Goal: Task Accomplishment & Management: Complete application form

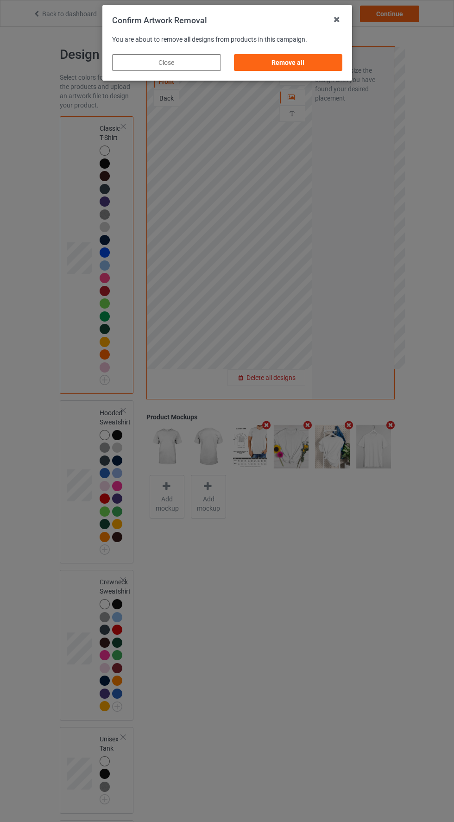
click at [319, 67] on div "Remove all" at bounding box center [288, 62] width 109 height 17
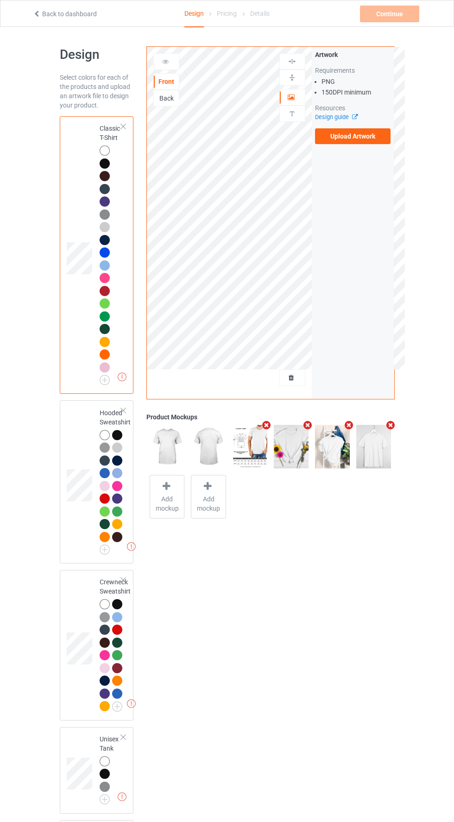
click at [379, 142] on label "Upload Artwork" at bounding box center [353, 136] width 76 height 16
click at [0, 0] on input "Upload Artwork" at bounding box center [0, 0] width 0 height 0
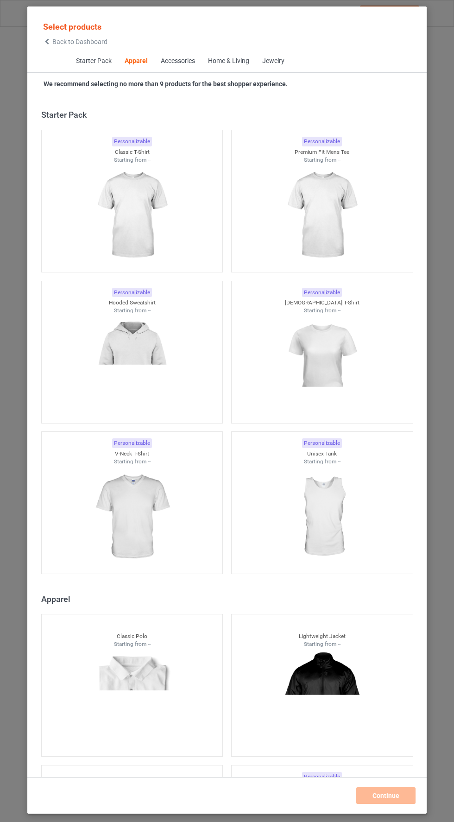
scroll to position [496, 0]
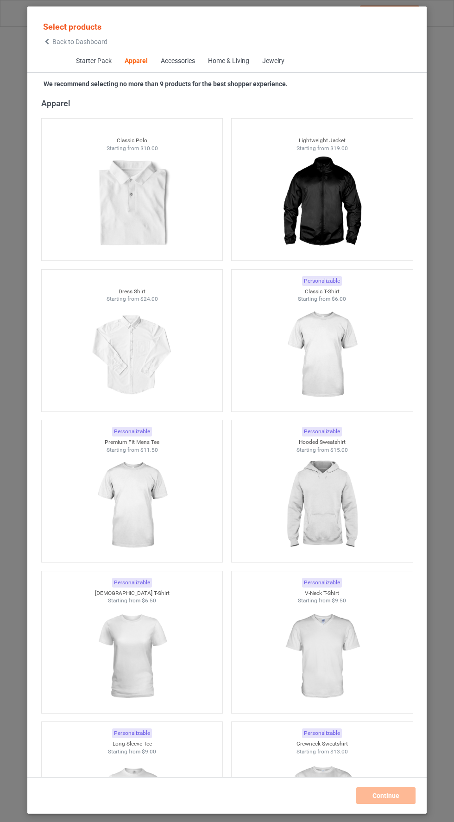
click at [47, 43] on icon at bounding box center [47, 41] width 8 height 6
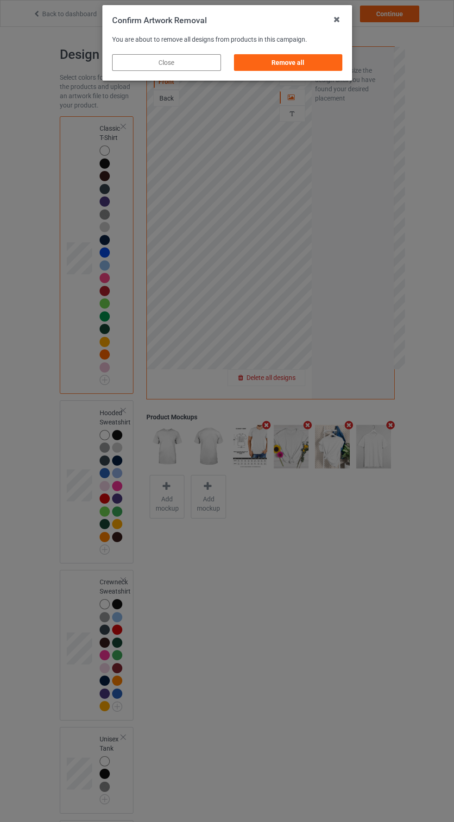
click at [309, 70] on div "Remove all" at bounding box center [288, 62] width 109 height 17
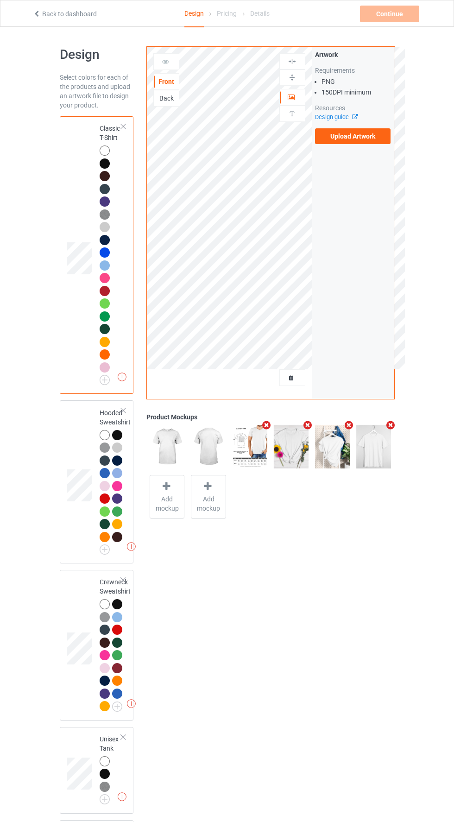
click at [369, 141] on label "Upload Artwork" at bounding box center [353, 136] width 76 height 16
click at [0, 0] on input "Upload Artwork" at bounding box center [0, 0] width 0 height 0
click at [388, 144] on label "Upload Artwork" at bounding box center [353, 136] width 76 height 16
click at [0, 0] on input "Upload Artwork" at bounding box center [0, 0] width 0 height 0
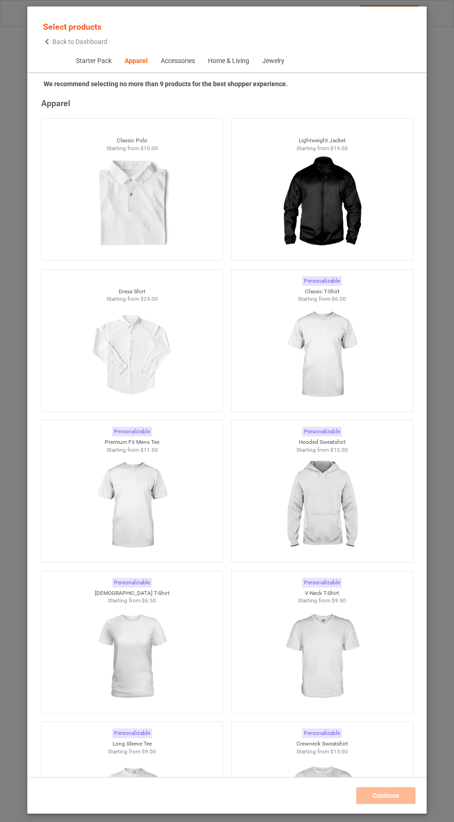
scroll to position [2, 0]
click at [46, 39] on icon at bounding box center [47, 41] width 8 height 6
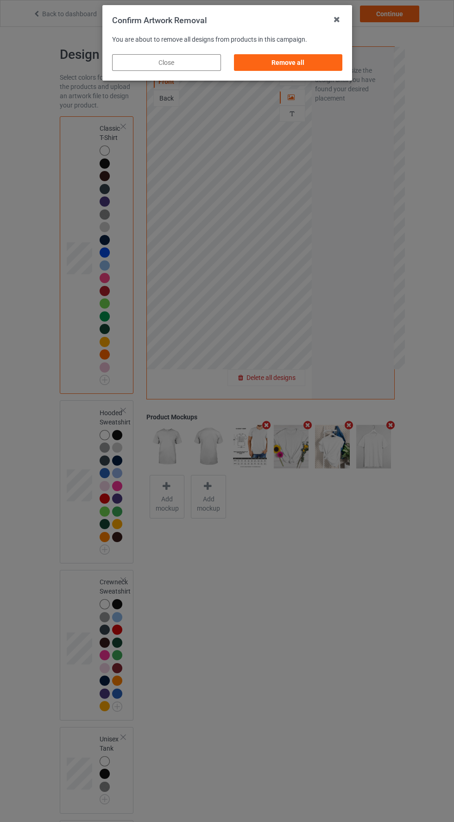
click at [308, 67] on div "Remove all" at bounding box center [288, 62] width 109 height 17
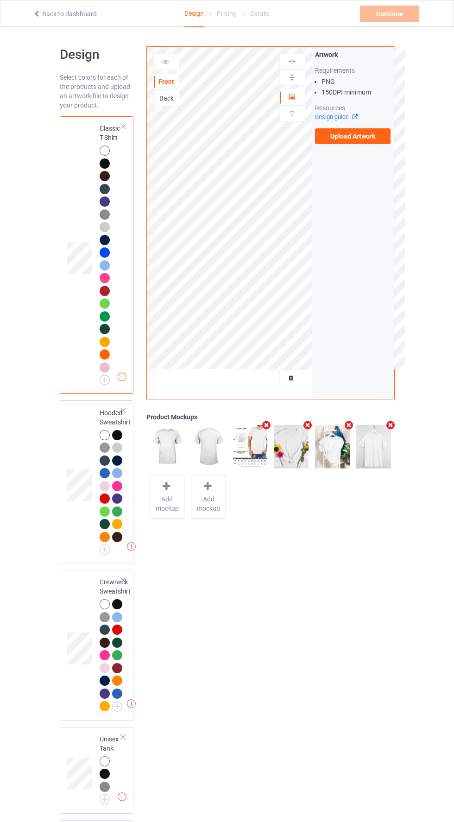
click at [366, 139] on label "Upload Artwork" at bounding box center [353, 136] width 76 height 16
click at [0, 0] on input "Upload Artwork" at bounding box center [0, 0] width 0 height 0
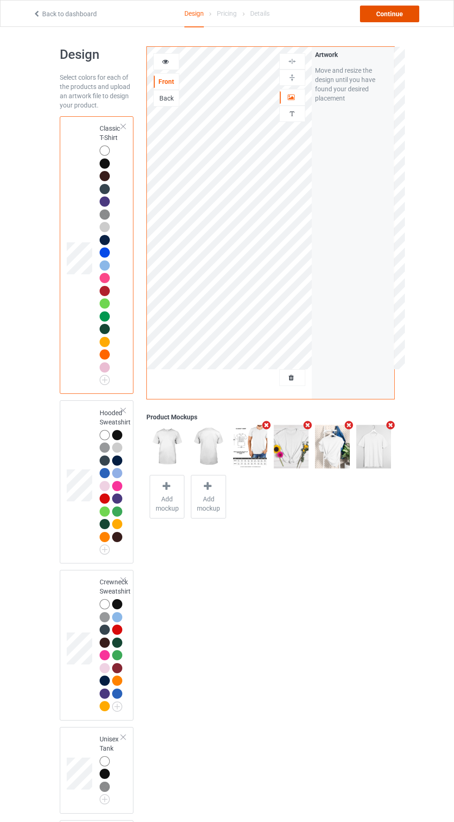
click at [411, 19] on div "Continue" at bounding box center [389, 14] width 59 height 17
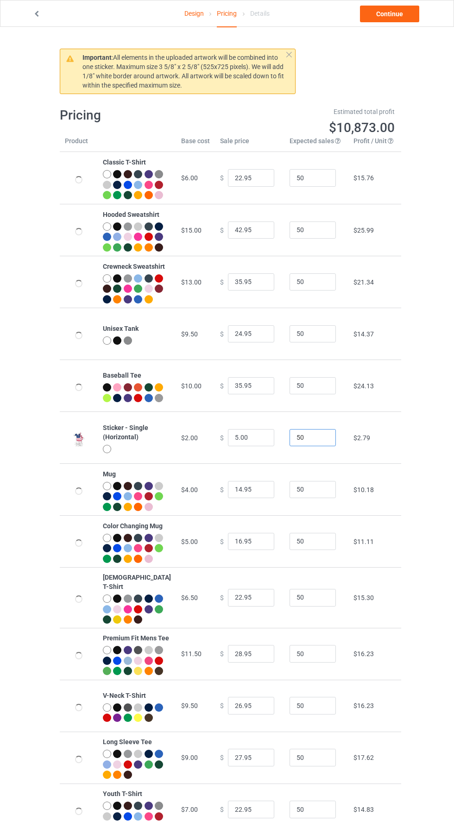
click at [310, 447] on input "50" at bounding box center [313, 438] width 46 height 18
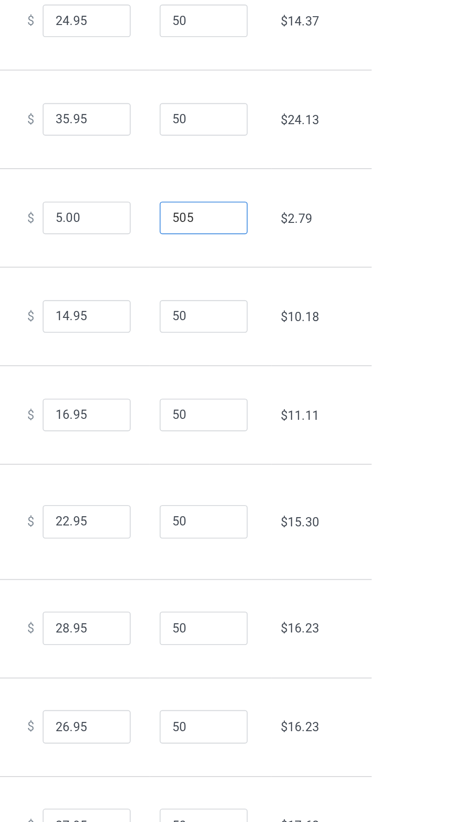
type input "505"
click at [228, 447] on input "5.00" at bounding box center [251, 438] width 46 height 18
click at [244, 447] on input "7.00" at bounding box center [251, 438] width 46 height 18
click at [228, 447] on input "7.0" at bounding box center [251, 438] width 46 height 18
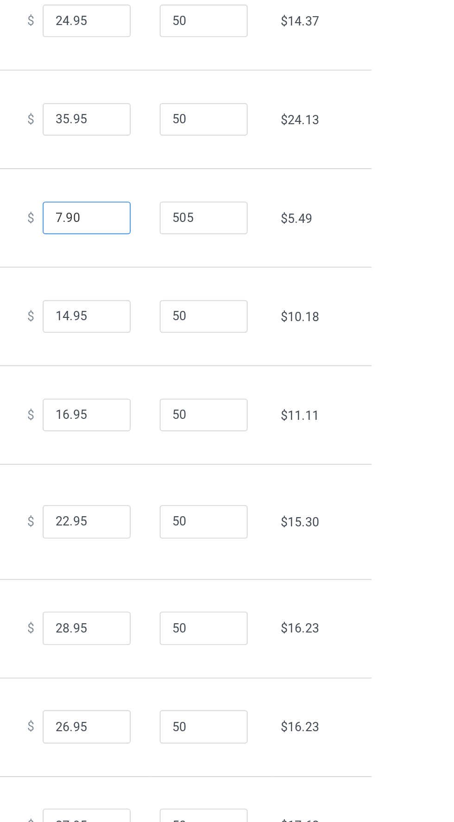
type input "7.99"
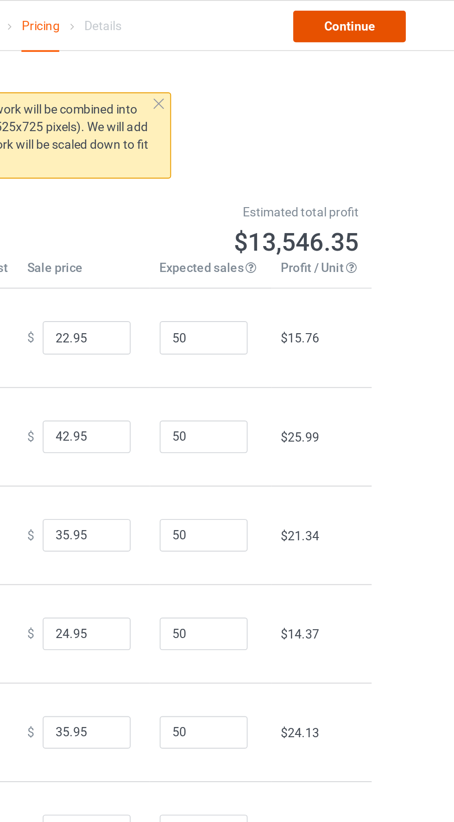
click at [397, 21] on link "Continue" at bounding box center [389, 14] width 59 height 17
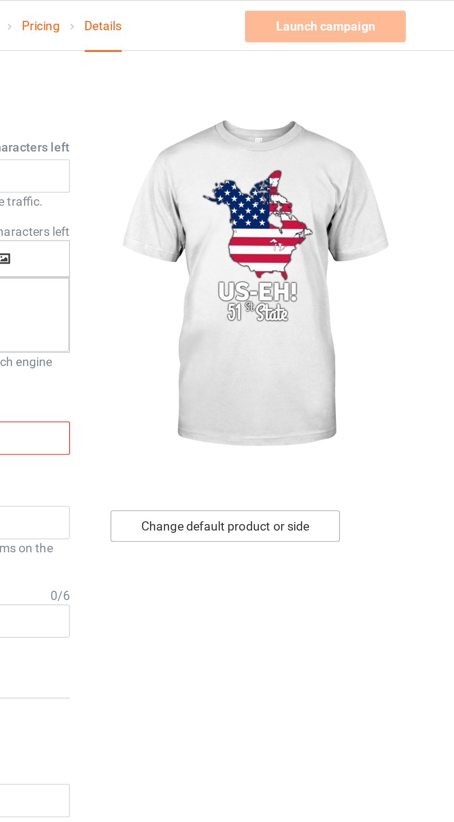
click at [351, 278] on div "Change default product or side" at bounding box center [324, 277] width 121 height 17
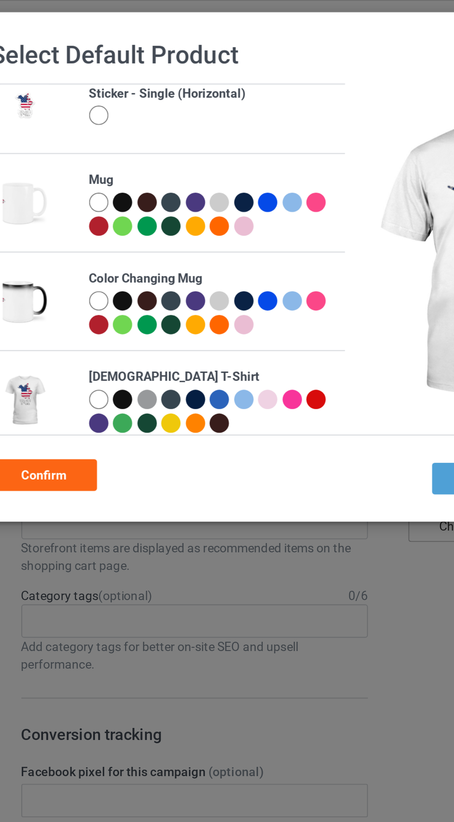
scroll to position [278, 0]
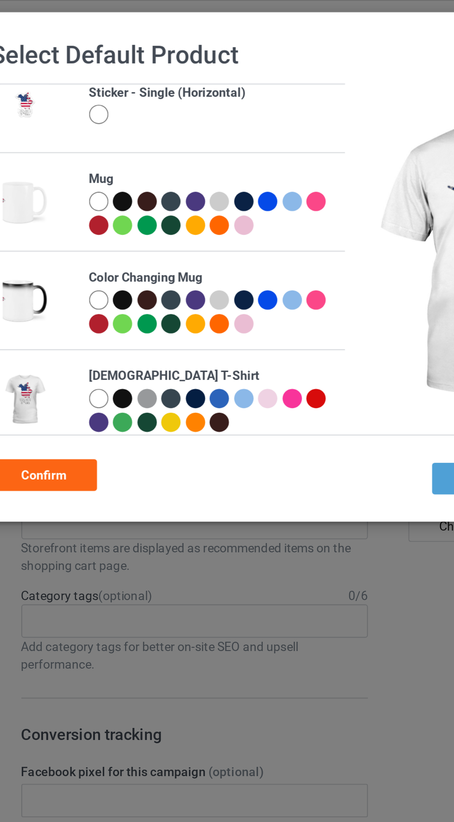
click at [98, 60] on div at bounding box center [100, 60] width 10 height 10
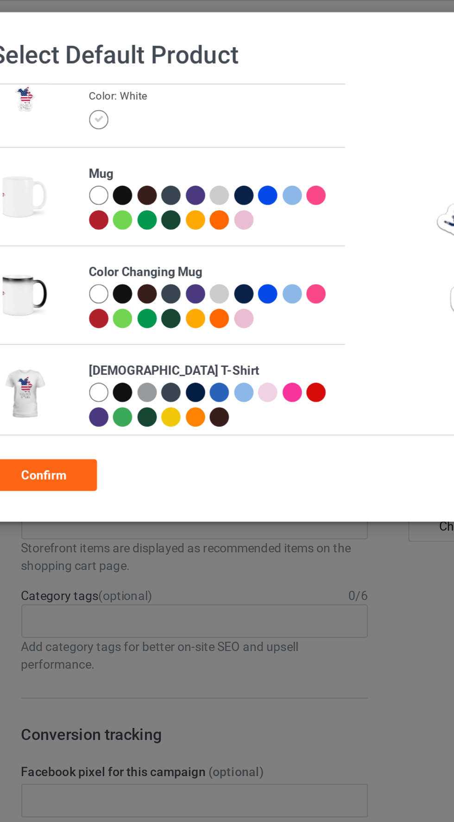
scroll to position [275, 0]
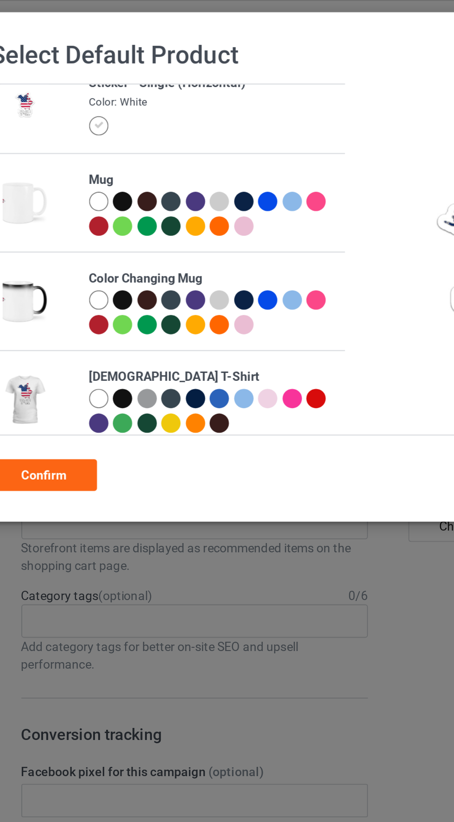
click at [83, 251] on div "Confirm" at bounding box center [72, 250] width 56 height 17
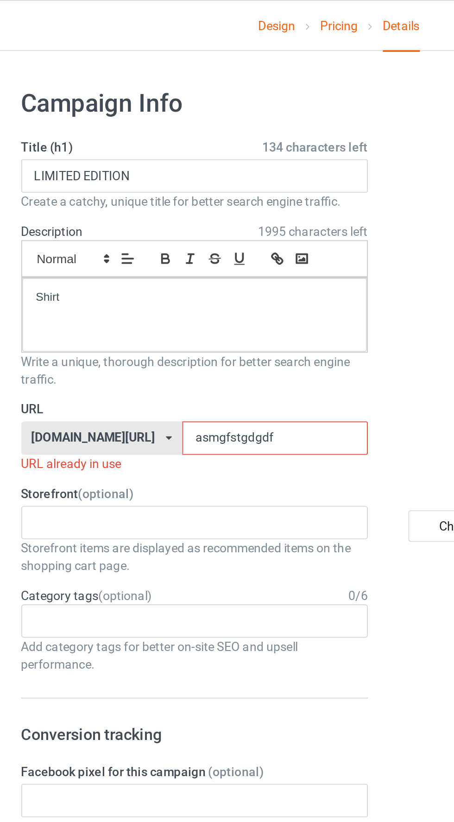
click at [194, 233] on input "asmgfstgdgdf" at bounding box center [194, 231] width 98 height 18
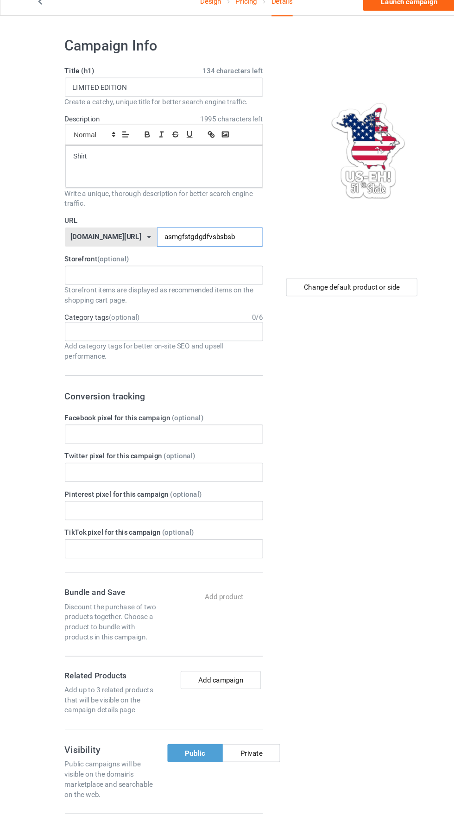
type input "asmgfstgdgdfvsbsbsb"
click at [281, 197] on img at bounding box center [338, 150] width 167 height 209
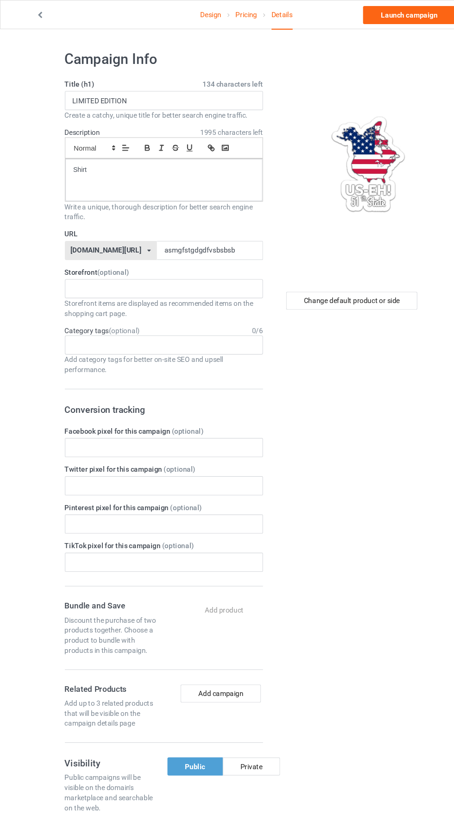
click at [37, 16] on icon at bounding box center [37, 12] width 8 height 6
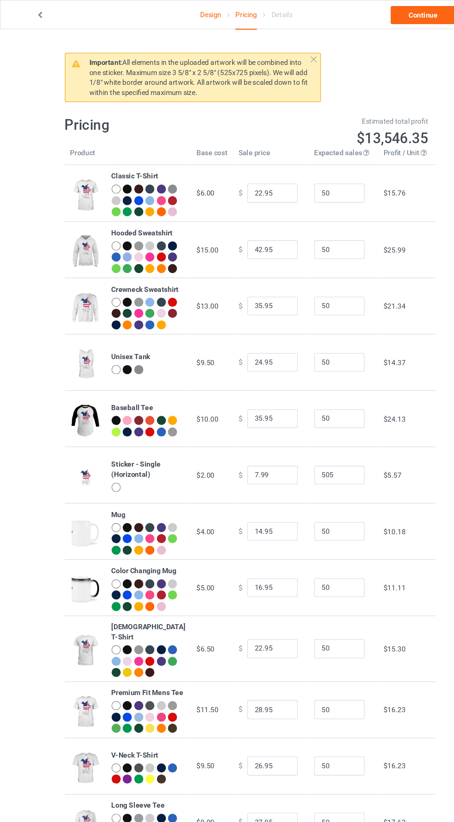
click at [33, 11] on icon at bounding box center [37, 12] width 8 height 6
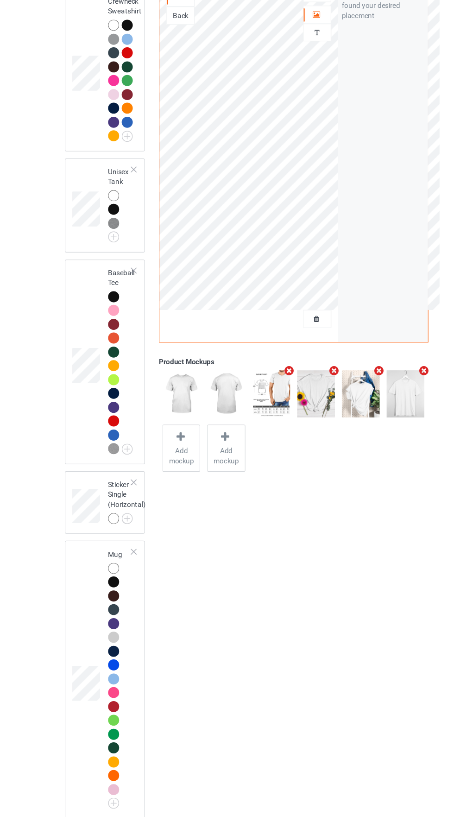
scroll to position [516, 0]
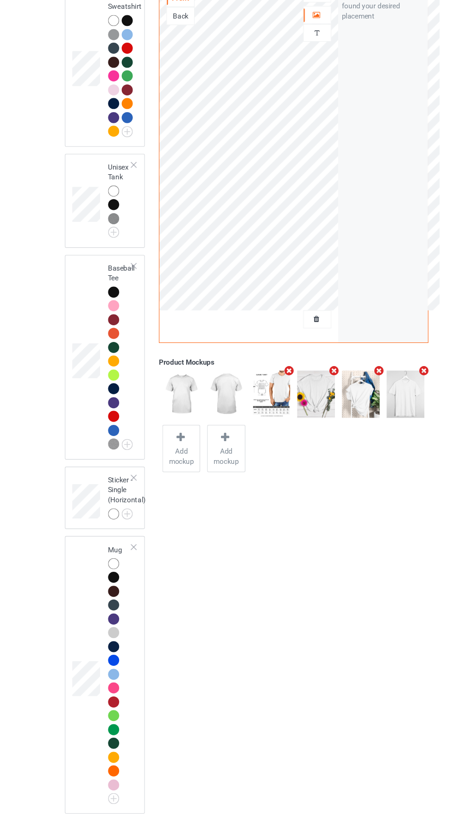
click at [0, 0] on img at bounding box center [0, 0] width 0 height 0
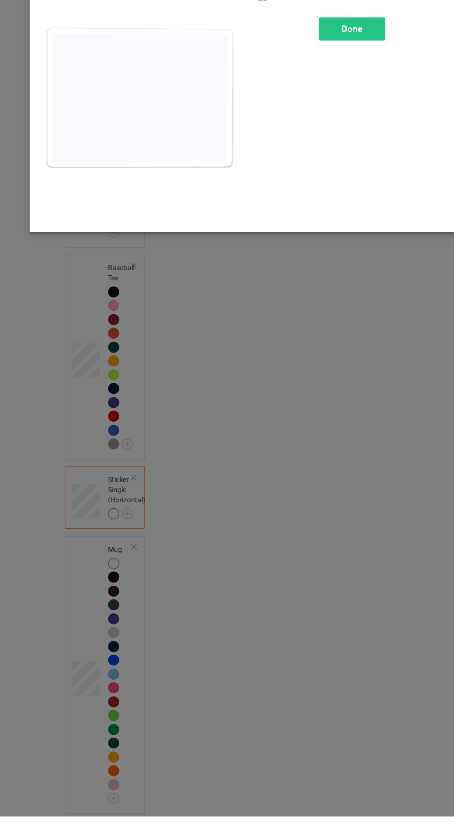
click at [323, 101] on div "Done" at bounding box center [324, 96] width 61 height 21
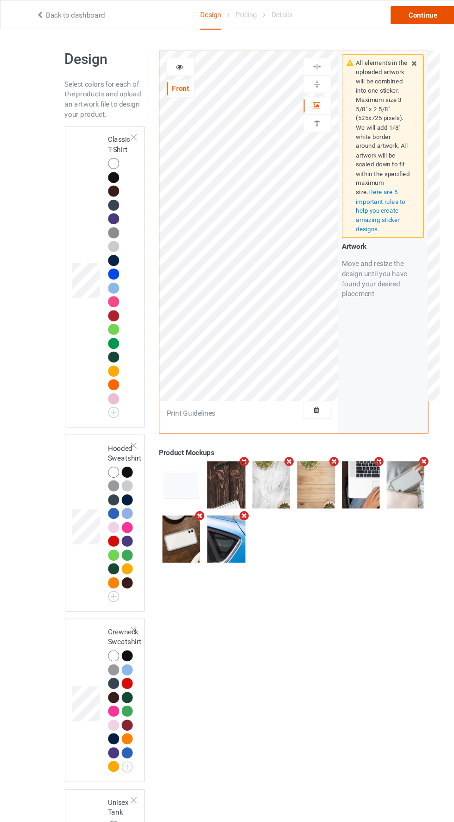
click at [382, 17] on div "Continue" at bounding box center [389, 14] width 59 height 17
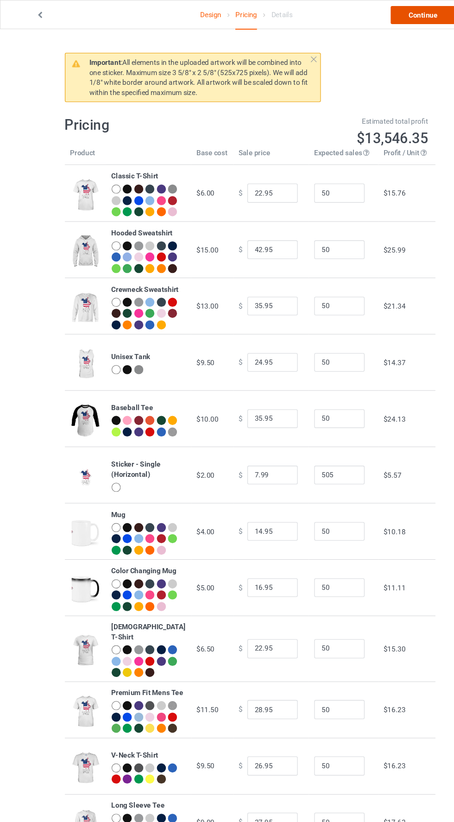
click at [409, 19] on link "Continue" at bounding box center [389, 14] width 59 height 17
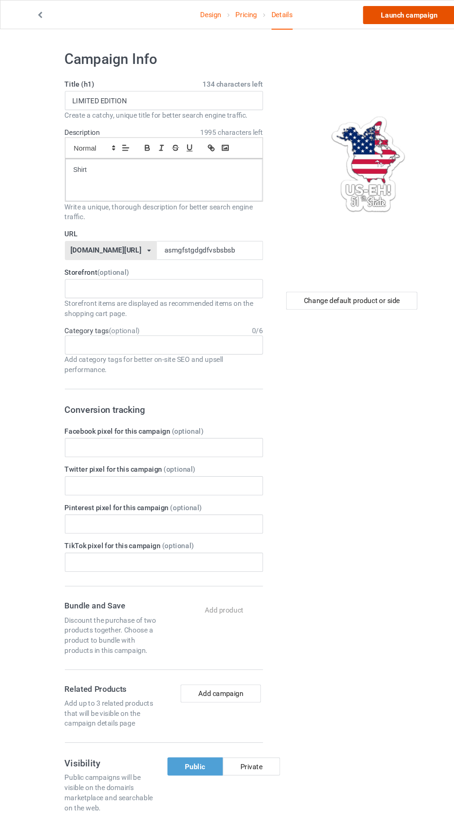
click at [398, 19] on link "Launch campaign" at bounding box center [377, 14] width 85 height 17
